Goal: Transaction & Acquisition: Subscribe to service/newsletter

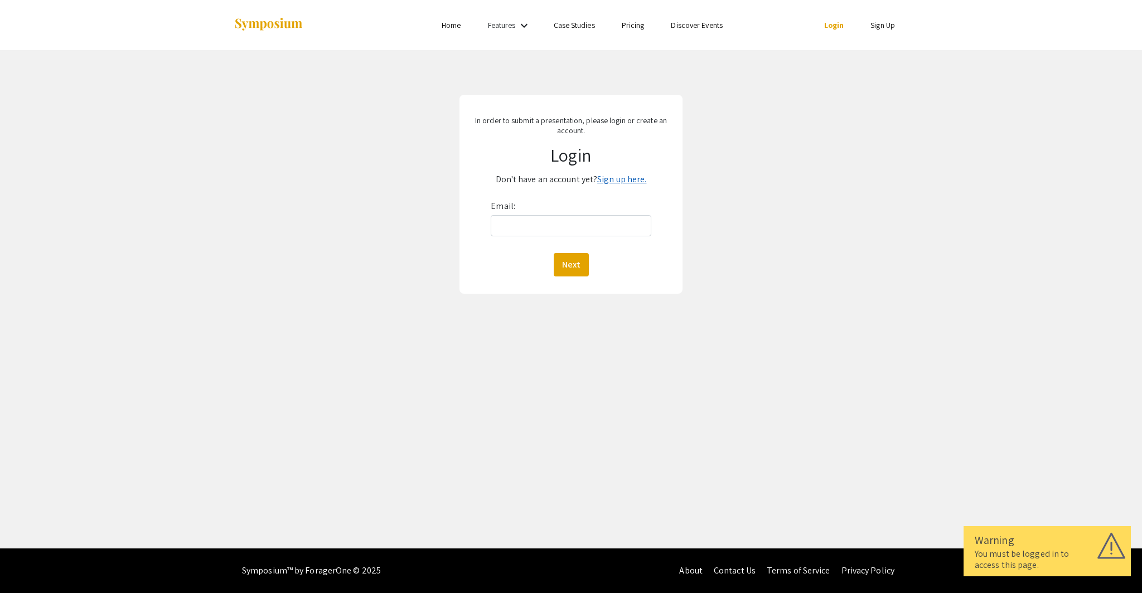
click at [623, 178] on link "Sign up here." at bounding box center [621, 179] width 49 height 12
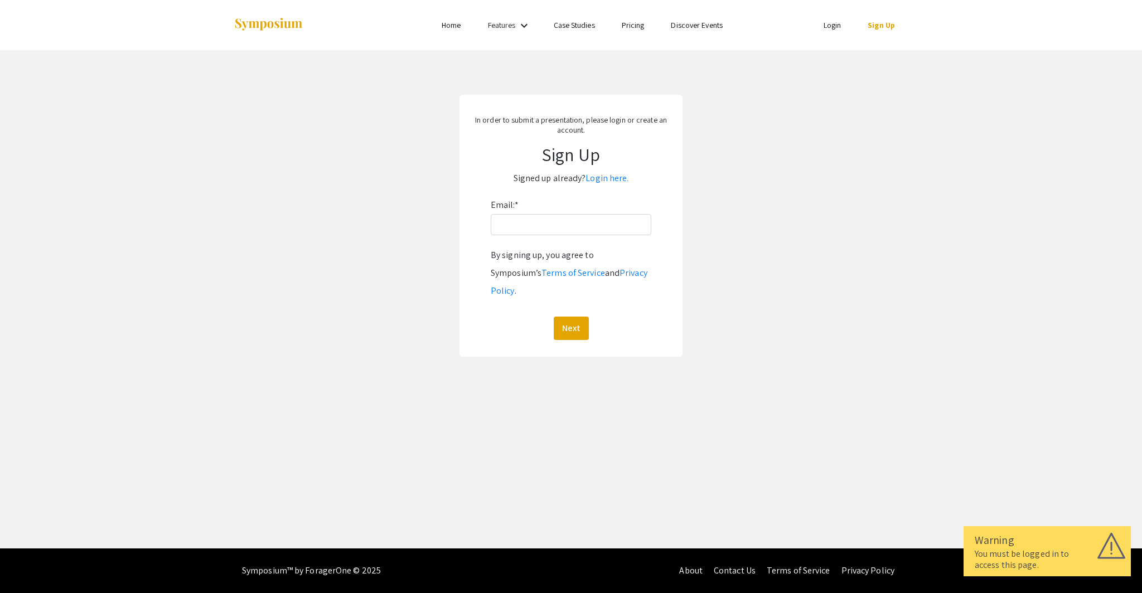
click at [602, 210] on div "Email: * By signing up, you agree to Symposium’s Terms of Service and Privacy P…" at bounding box center [571, 268] width 161 height 144
click at [599, 229] on input "Email: *" at bounding box center [571, 224] width 161 height 21
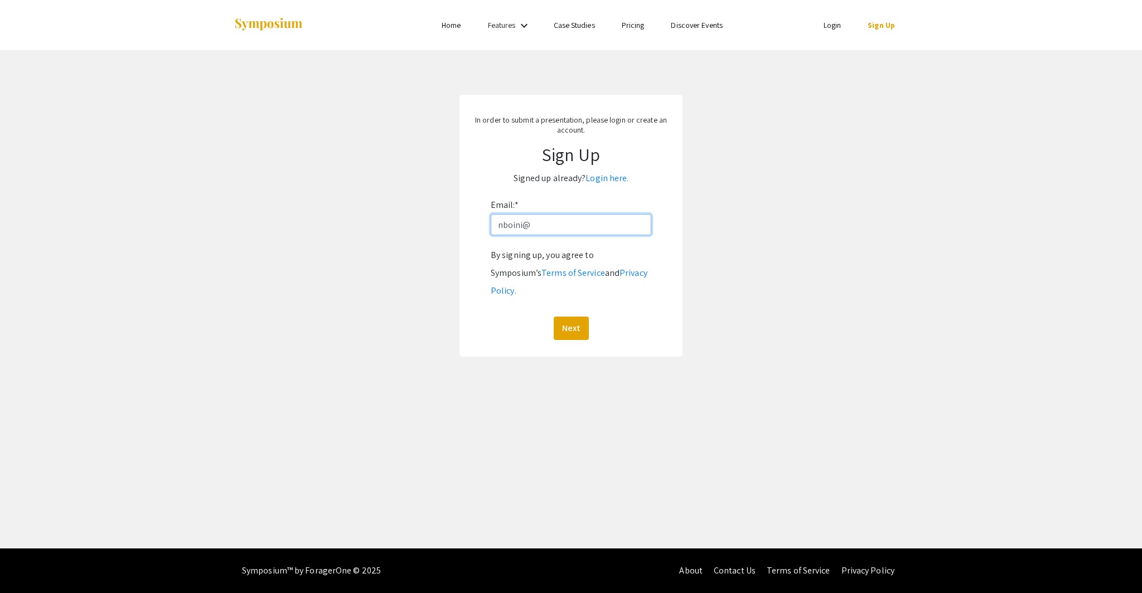
type input "nboini@"
